Goal: Task Accomplishment & Management: Use online tool/utility

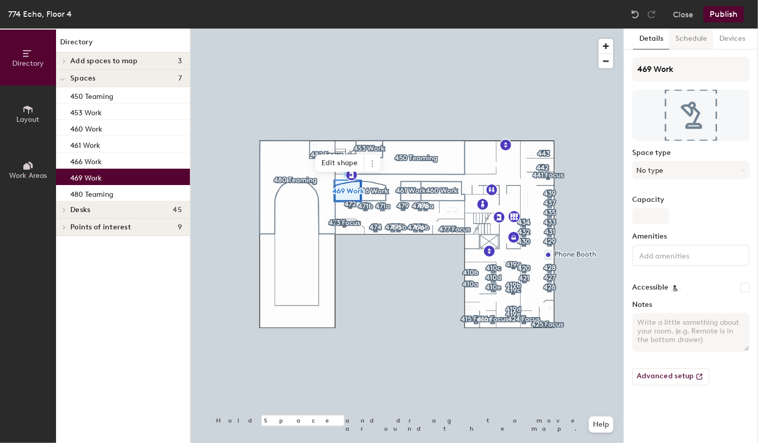
click at [678, 42] on button "Schedule" at bounding box center [691, 39] width 44 height 21
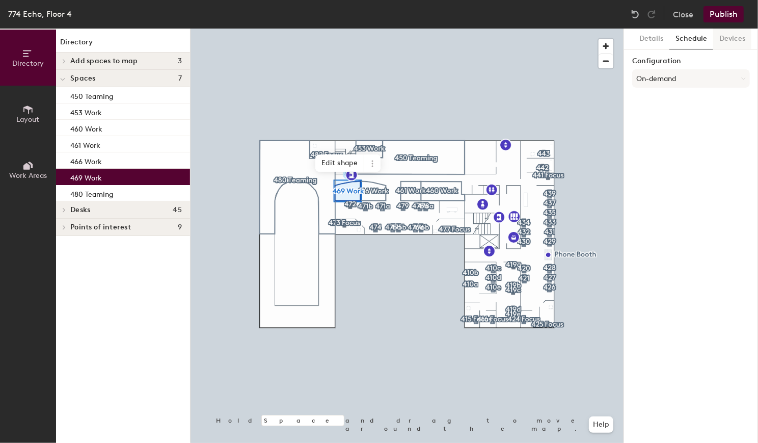
click at [726, 38] on button "Devices" at bounding box center [732, 39] width 38 height 21
click at [743, 64] on h6 "Add" at bounding box center [736, 65] width 14 height 8
click at [721, 16] on button "Publish" at bounding box center [723, 14] width 40 height 16
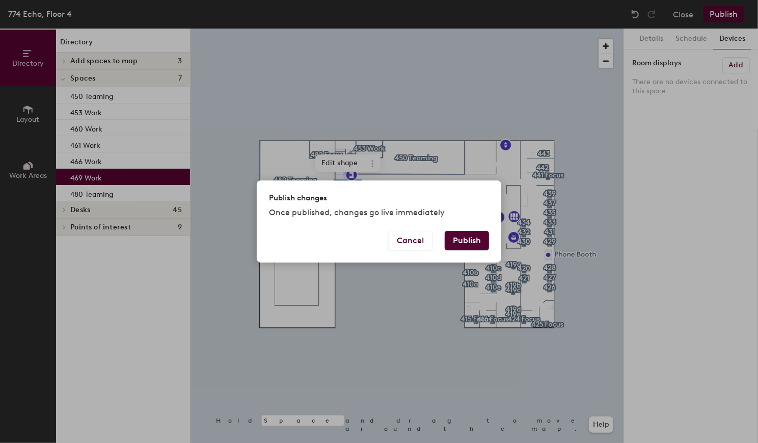
click at [465, 237] on button "Publish" at bounding box center [467, 240] width 44 height 19
